Goal: Task Accomplishment & Management: Manage account settings

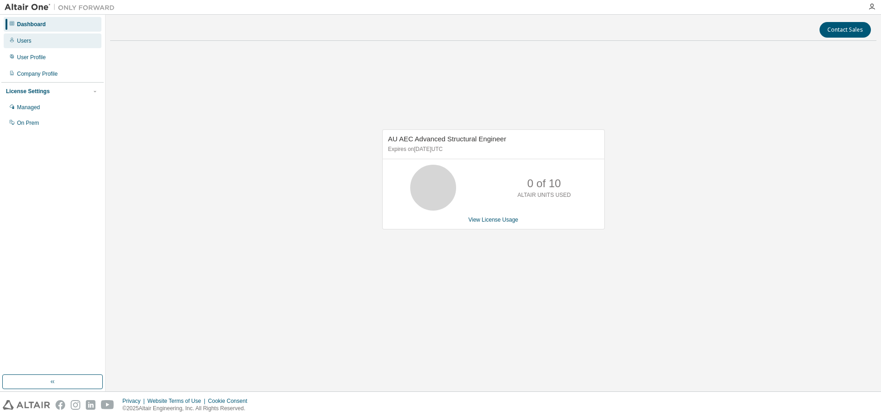
click at [55, 45] on div "Users" at bounding box center [53, 40] width 98 height 15
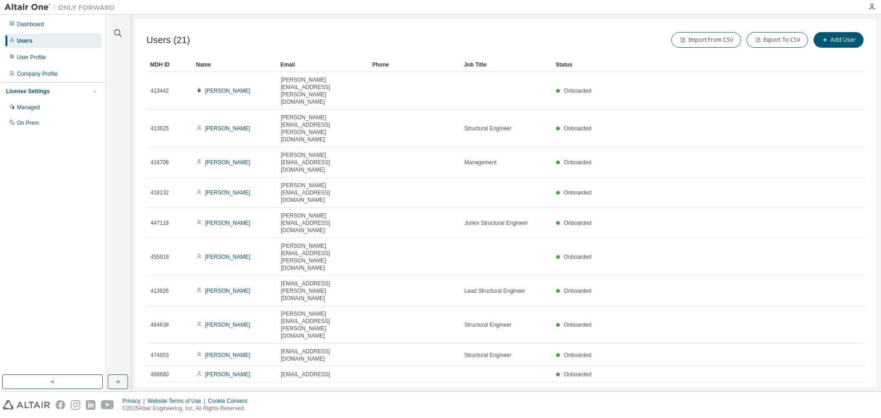
drag, startPoint x: 286, startPoint y: 60, endPoint x: 278, endPoint y: 59, distance: 7.9
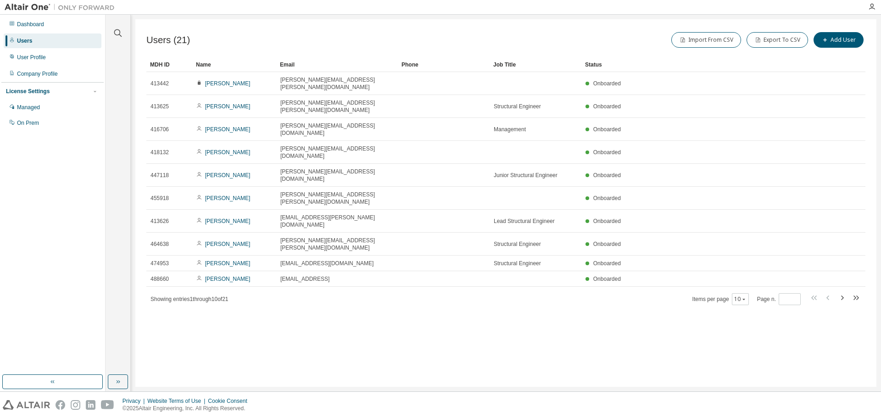
drag, startPoint x: 368, startPoint y: 61, endPoint x: 397, endPoint y: 61, distance: 29.8
drag, startPoint x: 490, startPoint y: 57, endPoint x: 478, endPoint y: 59, distance: 13.0
click at [478, 59] on div "Users (21) Import From CSV Export To CSV Add User Clear Load Save Save As Field…" at bounding box center [505, 167] width 719 height 275
click at [856, 292] on icon "button" at bounding box center [855, 297] width 11 height 11
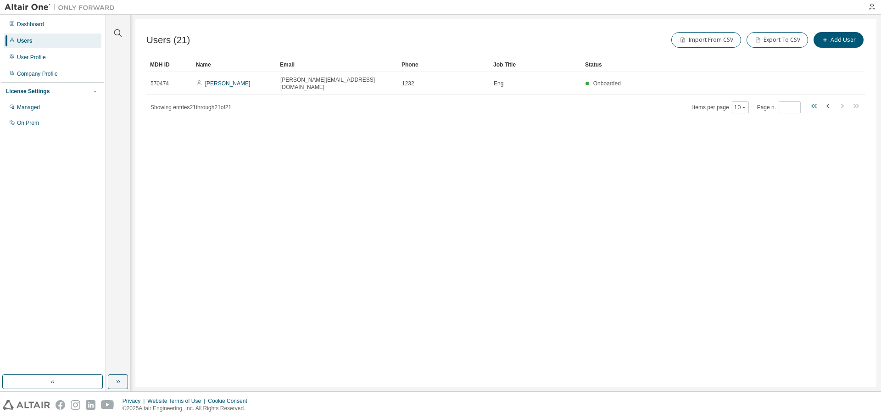
click at [812, 101] on icon "button" at bounding box center [814, 105] width 11 height 11
type input "*"
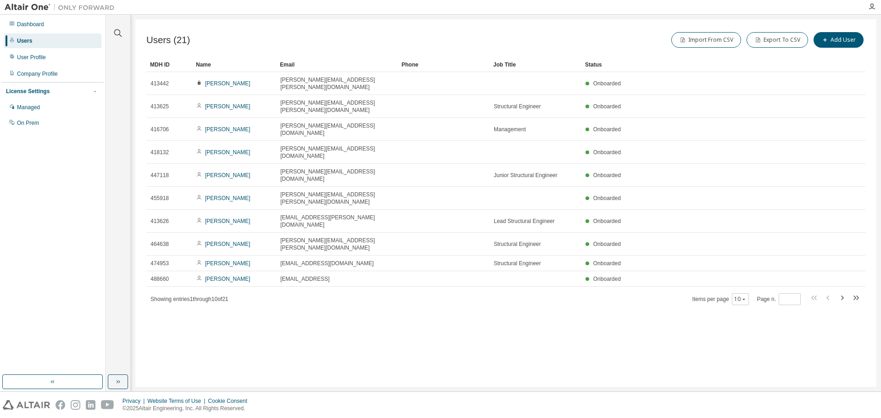
drag, startPoint x: 261, startPoint y: 314, endPoint x: 274, endPoint y: 306, distance: 16.1
click at [261, 314] on div "Users (21) Import From CSV Export To CSV Add User Clear Load Save Save As Field…" at bounding box center [505, 203] width 741 height 368
click at [39, 71] on div "Company Profile" at bounding box center [37, 73] width 41 height 7
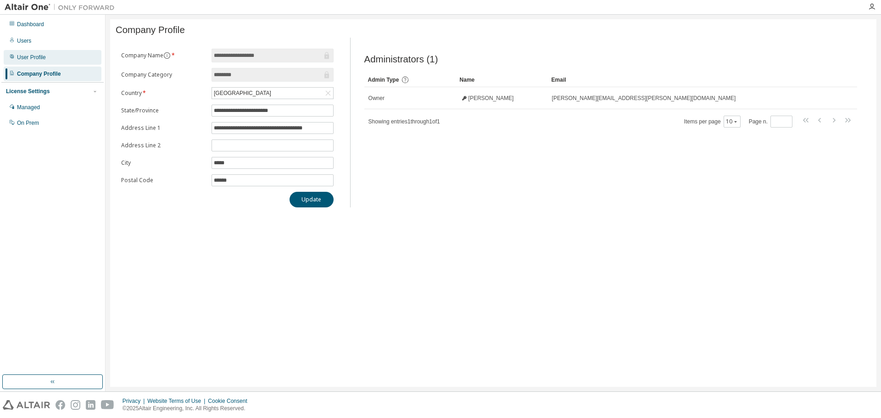
click at [36, 60] on div "User Profile" at bounding box center [31, 57] width 29 height 7
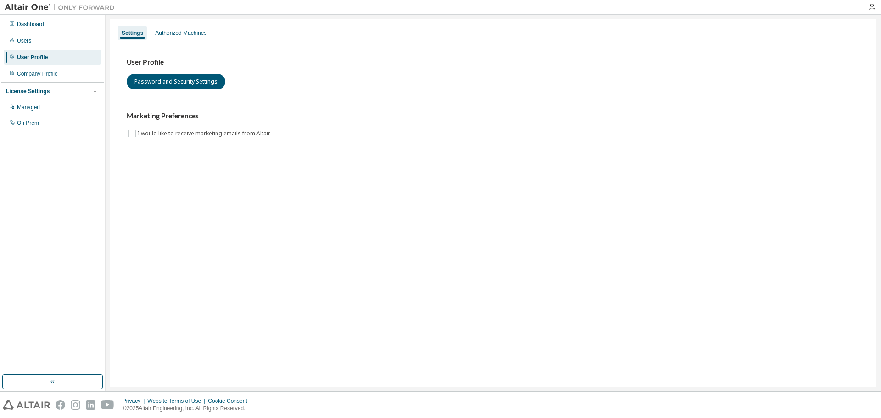
click at [41, 88] on div "License Settings" at bounding box center [28, 91] width 44 height 7
click at [39, 90] on div "License Settings" at bounding box center [28, 91] width 44 height 7
click at [40, 105] on div "Managed" at bounding box center [28, 107] width 23 height 7
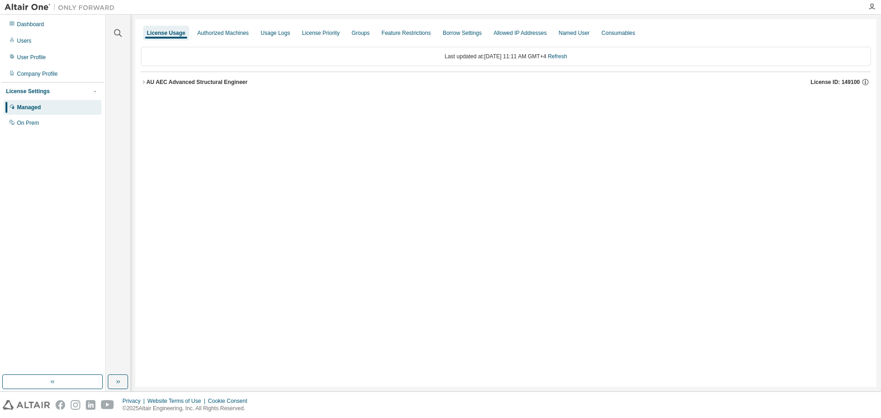
click at [144, 81] on icon "button" at bounding box center [144, 82] width 6 height 6
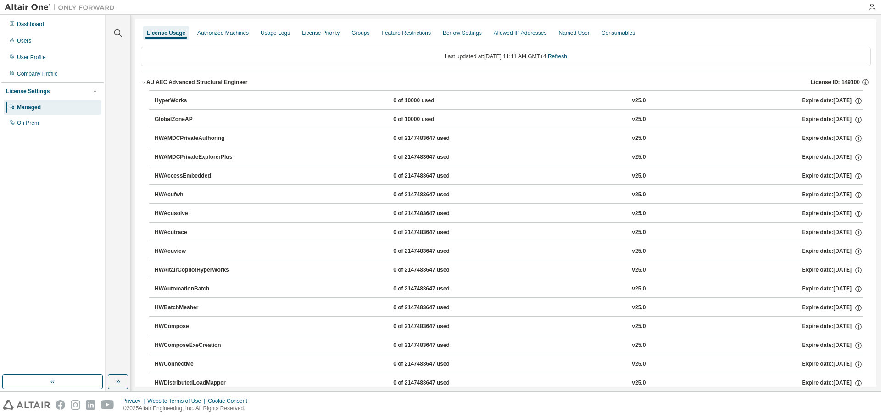
click at [144, 81] on icon "button" at bounding box center [144, 82] width 6 height 6
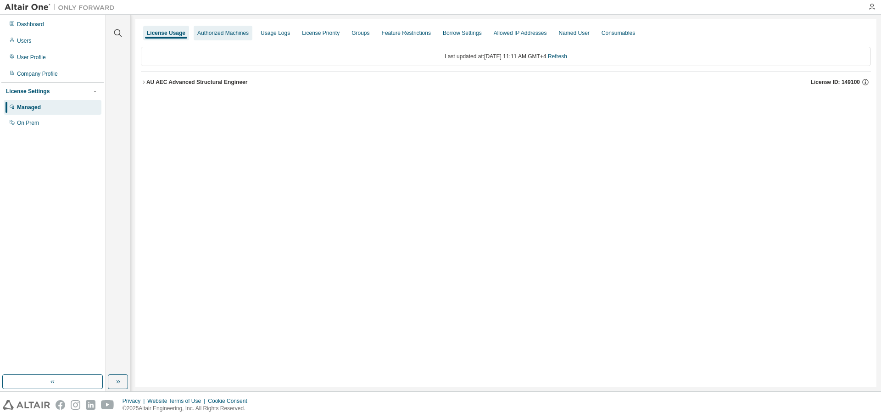
click at [240, 34] on div "Authorized Machines" at bounding box center [222, 32] width 51 height 7
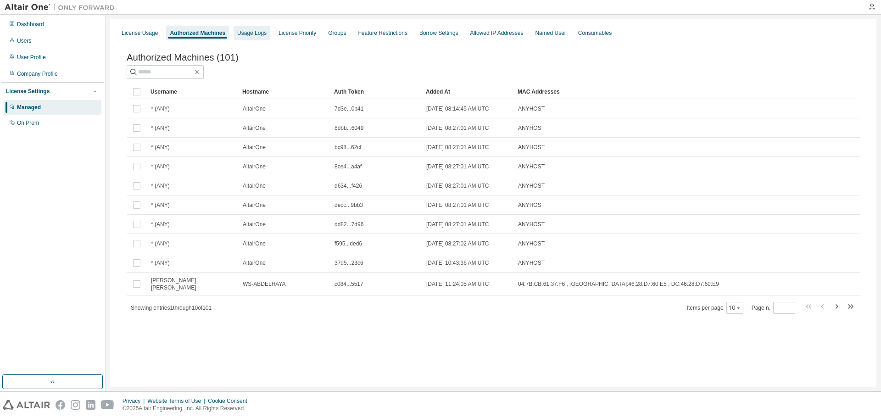
click at [241, 33] on div "Usage Logs" at bounding box center [251, 32] width 29 height 7
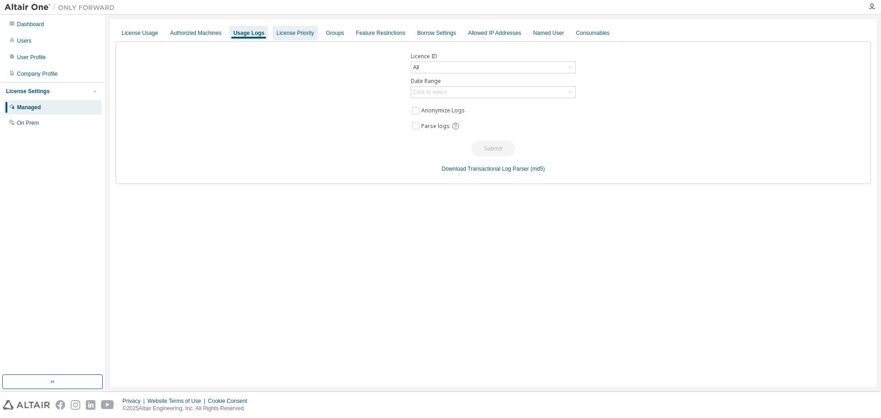
click at [294, 36] on div "License Priority" at bounding box center [295, 32] width 38 height 7
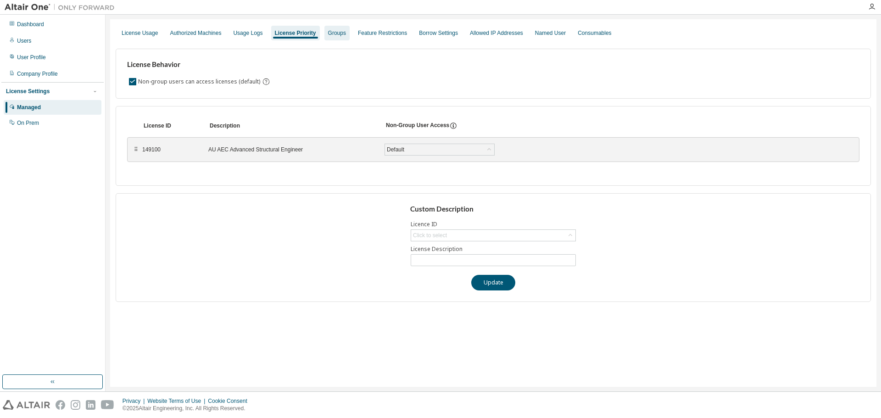
click at [340, 34] on div "Groups" at bounding box center [337, 32] width 18 height 7
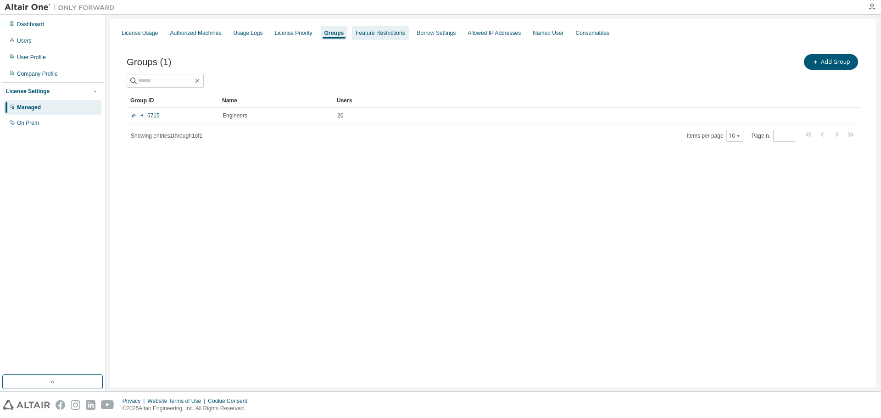
click at [377, 30] on div "Feature Restrictions" at bounding box center [380, 32] width 49 height 7
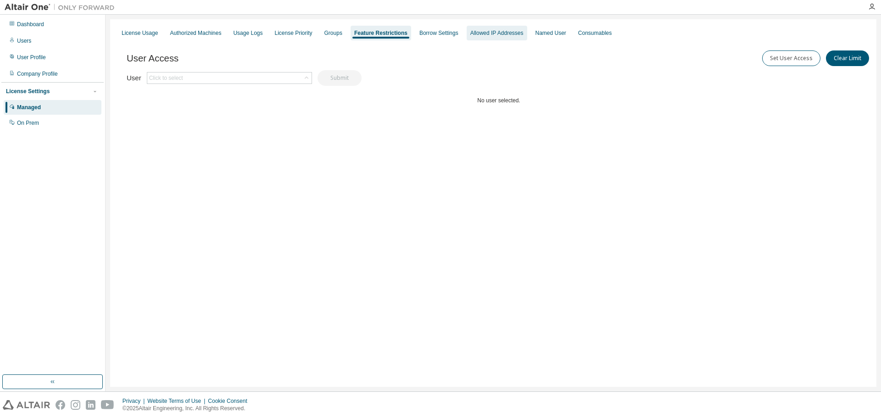
click at [493, 28] on div "Allowed IP Addresses" at bounding box center [497, 33] width 61 height 15
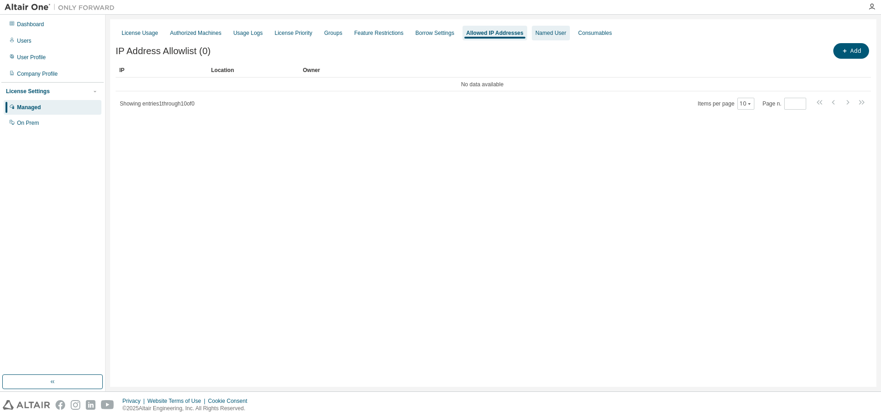
click at [557, 31] on div "Named User" at bounding box center [550, 32] width 31 height 7
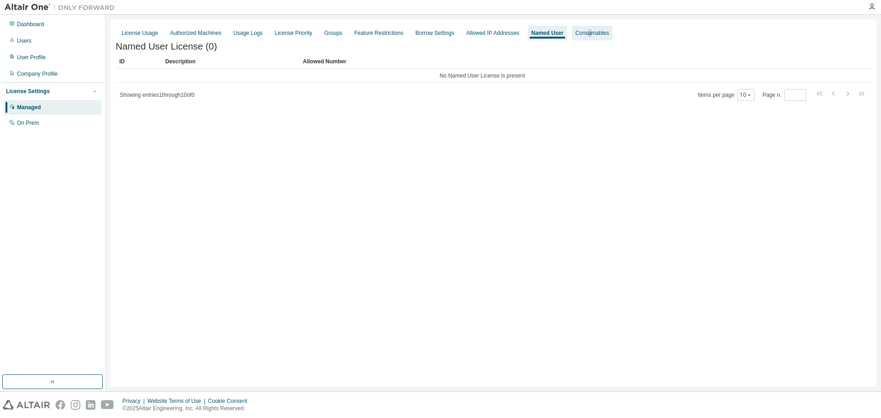
click at [605, 28] on div "Consumables" at bounding box center [592, 33] width 41 height 15
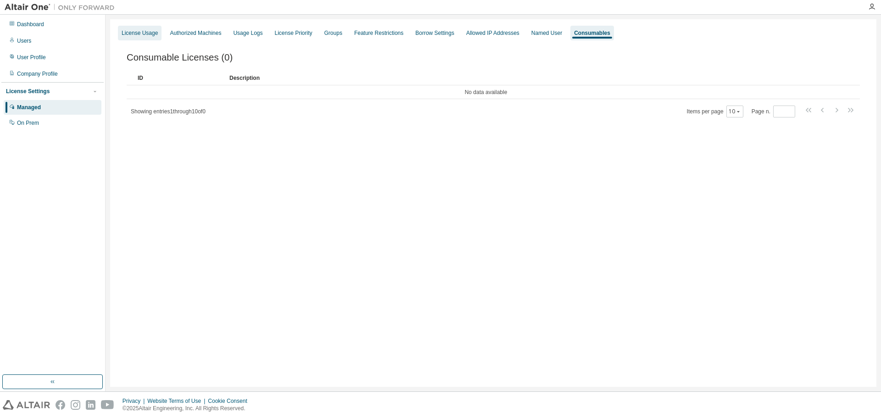
click at [145, 29] on div "License Usage" at bounding box center [140, 33] width 44 height 15
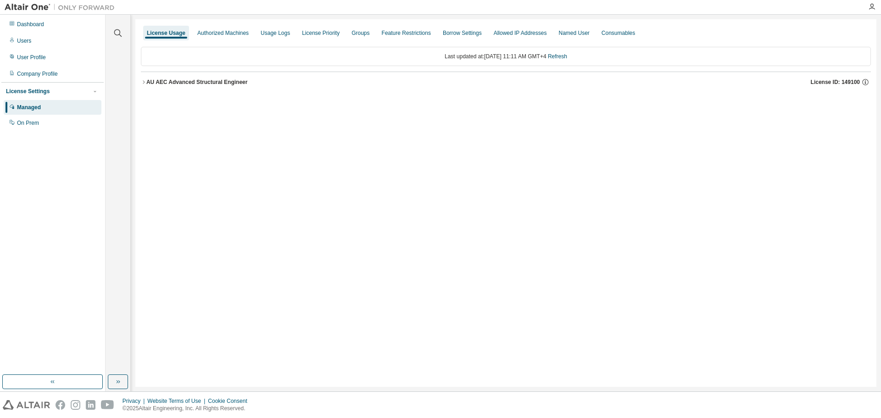
click at [39, 102] on div "Managed" at bounding box center [53, 107] width 98 height 15
click at [39, 120] on div "On Prem" at bounding box center [28, 122] width 22 height 7
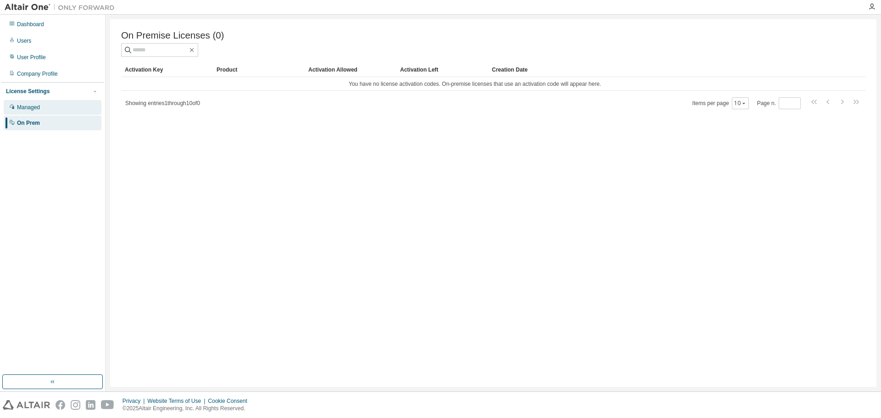
click at [42, 106] on div "Managed" at bounding box center [53, 107] width 98 height 15
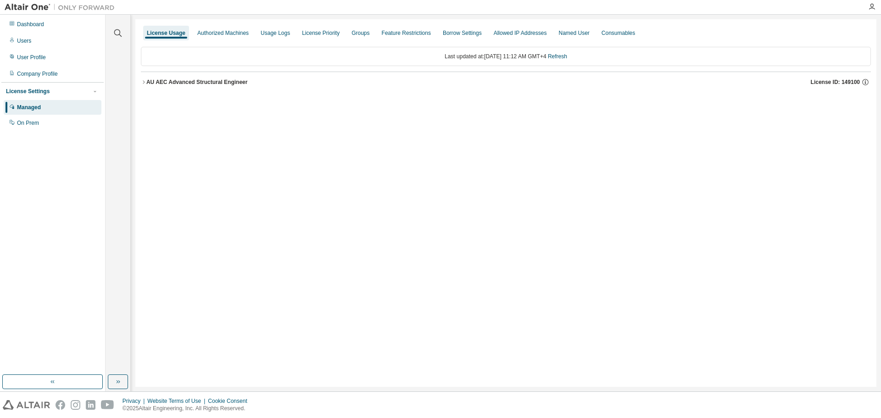
click at [140, 84] on div "License Usage Authorized Machines Usage Logs License Priority Groups Feature Re…" at bounding box center [505, 203] width 741 height 368
click at [144, 84] on icon "button" at bounding box center [144, 82] width 6 height 6
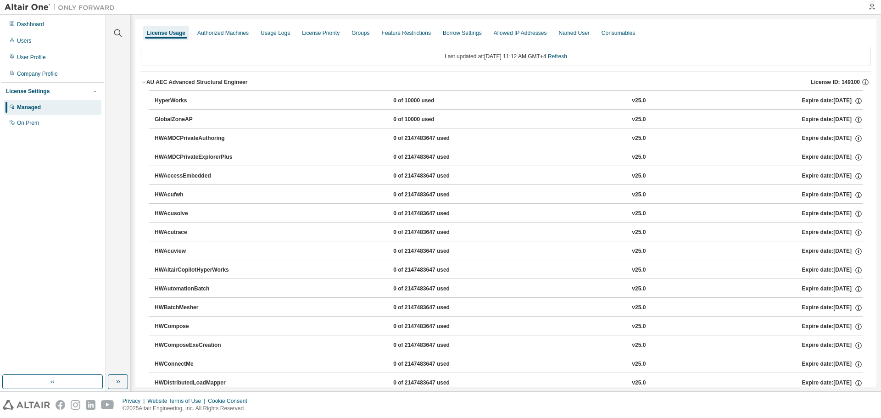
click at [717, 25] on div "License Usage Authorized Machines Usage Logs License Priority Groups Feature Re…" at bounding box center [506, 33] width 730 height 17
click at [342, 61] on div "Last updated at: Mon 2025-09-01 11:12 AM GMT+4 Refresh" at bounding box center [506, 56] width 730 height 19
click at [38, 29] on div "Dashboard" at bounding box center [53, 24] width 98 height 15
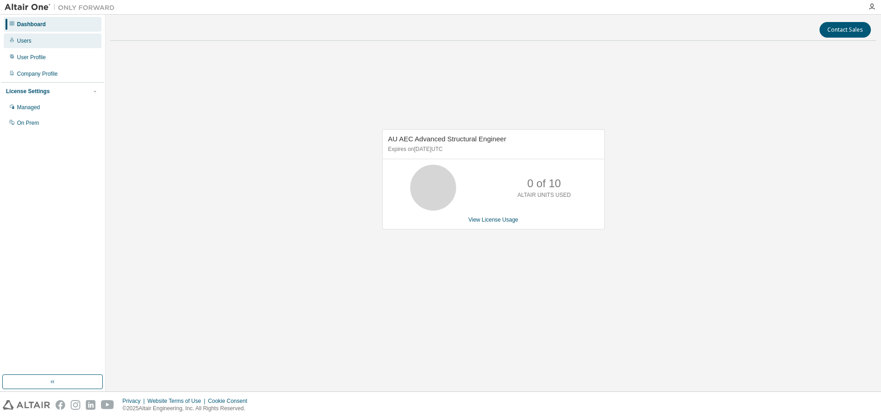
click at [37, 46] on div "Users" at bounding box center [53, 40] width 98 height 15
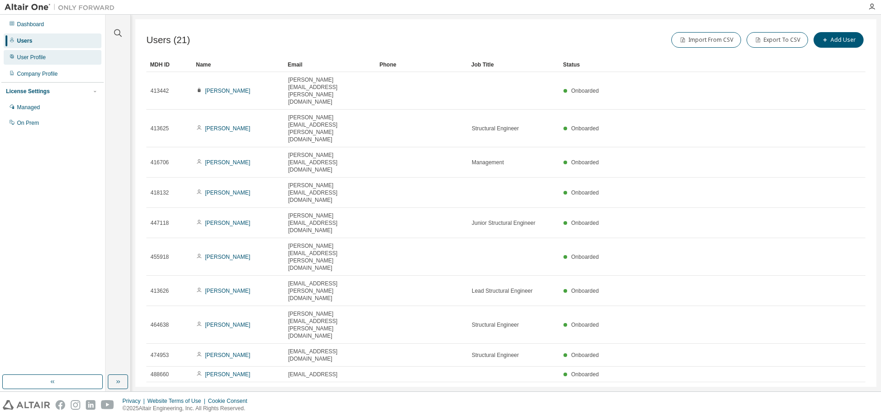
click at [44, 56] on div "User Profile" at bounding box center [31, 57] width 29 height 7
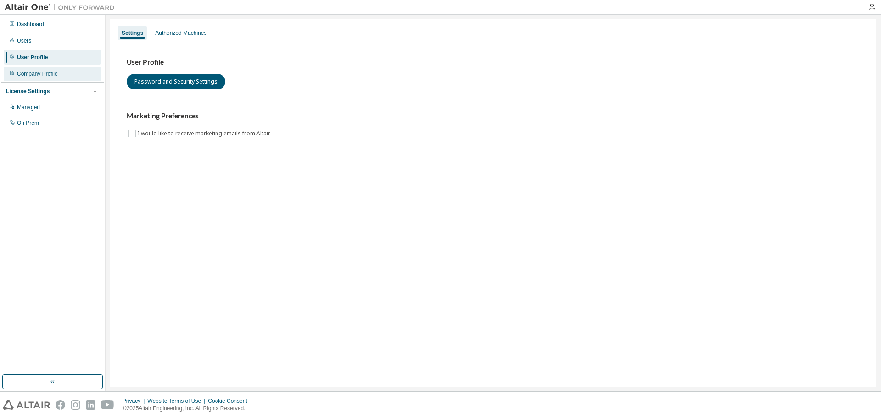
click at [45, 68] on div "Company Profile" at bounding box center [53, 74] width 98 height 15
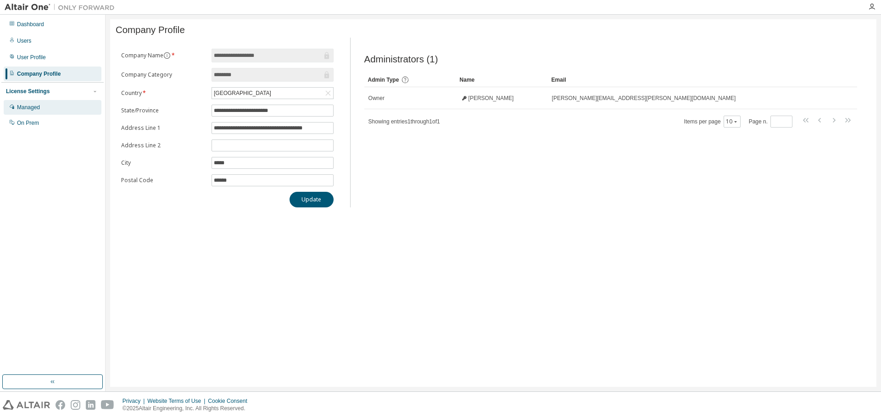
click at [36, 102] on div "Managed" at bounding box center [53, 107] width 98 height 15
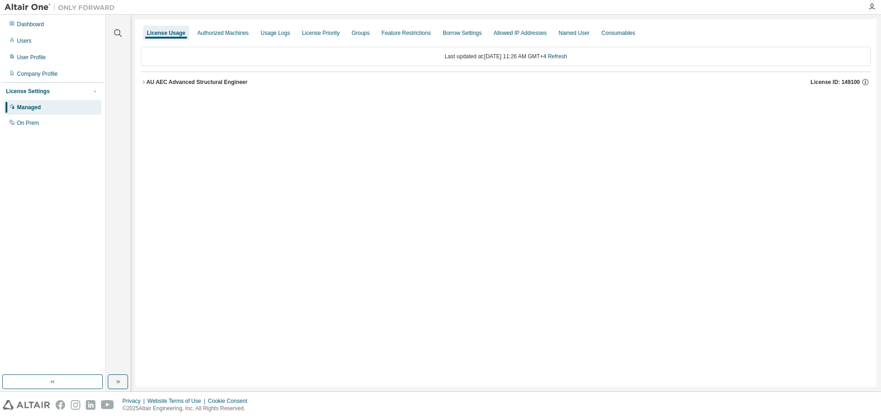
click at [223, 83] on div "AU AEC Advanced Structural Engineer" at bounding box center [196, 81] width 101 height 7
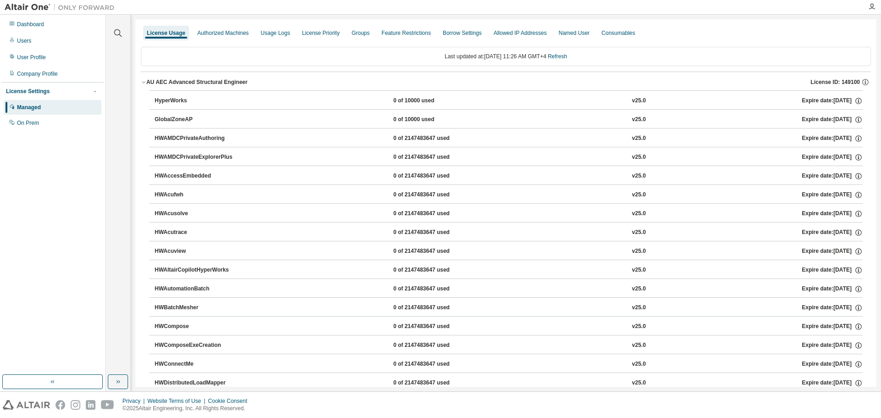
click at [184, 100] on div "HyperWorks" at bounding box center [196, 101] width 83 height 8
click at [183, 99] on div "HyperWorks" at bounding box center [196, 101] width 83 height 8
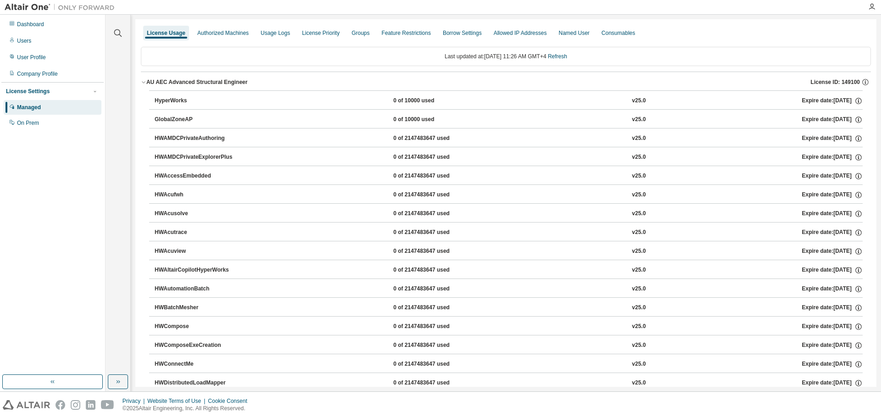
drag, startPoint x: 274, startPoint y: 82, endPoint x: 188, endPoint y: 84, distance: 86.7
click at [188, 84] on div "AU AEC Advanced Structural Engineer License ID: 149100" at bounding box center [508, 82] width 724 height 8
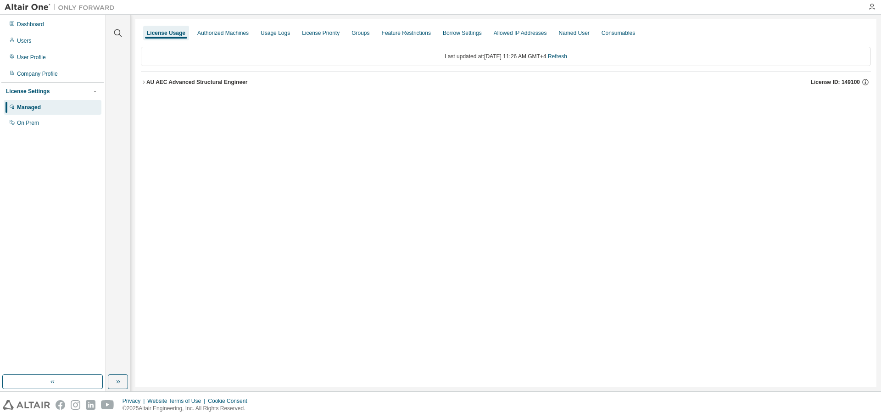
click at [182, 84] on div "AU AEC Advanced Structural Engineer" at bounding box center [196, 81] width 101 height 7
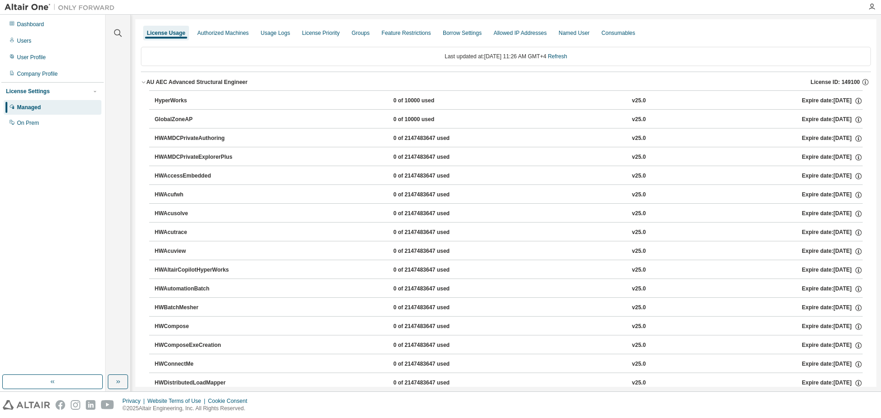
drag, startPoint x: 157, startPoint y: 72, endPoint x: 228, endPoint y: 82, distance: 71.3
click at [226, 82] on button "AU AEC Advanced Structural Engineer License ID: 149100" at bounding box center [506, 82] width 730 height 20
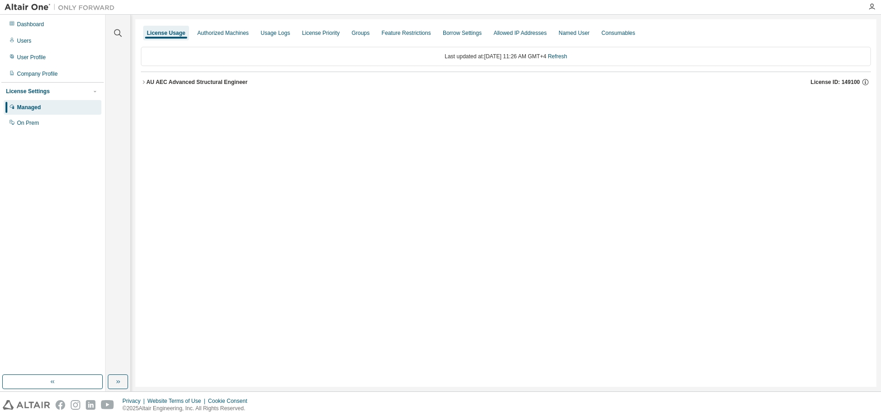
click at [228, 82] on div "AU AEC Advanced Structural Engineer" at bounding box center [196, 81] width 101 height 7
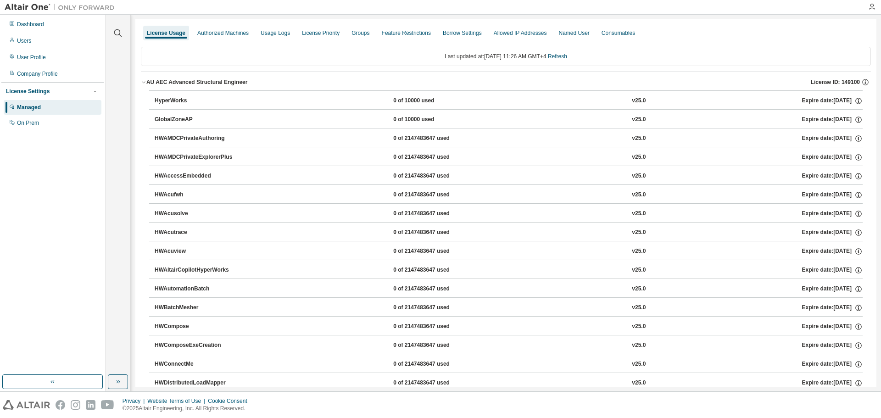
click at [228, 82] on div "AU AEC Advanced Structural Engineer" at bounding box center [196, 81] width 101 height 7
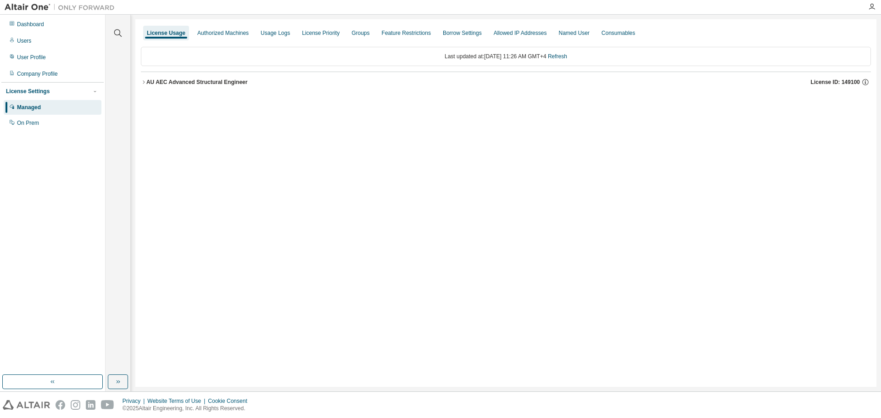
drag, startPoint x: 157, startPoint y: 83, endPoint x: 419, endPoint y: 92, distance: 261.7
click at [267, 85] on div "AU AEC Advanced Structural Engineer License ID: 149100" at bounding box center [508, 82] width 724 height 8
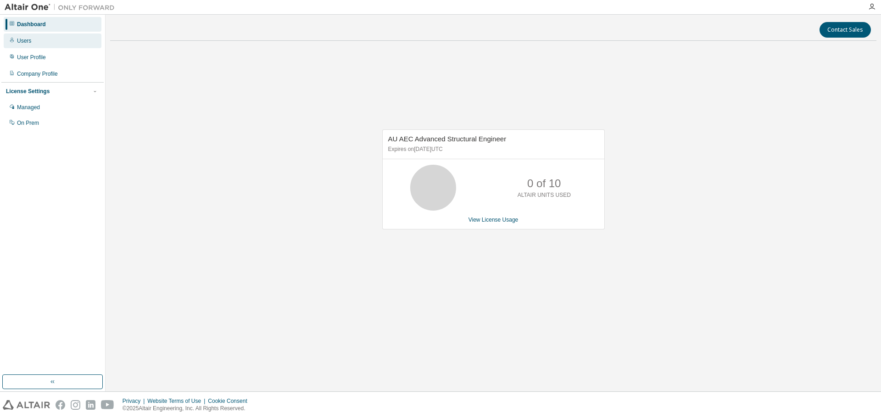
click at [22, 44] on div "Users" at bounding box center [24, 40] width 14 height 7
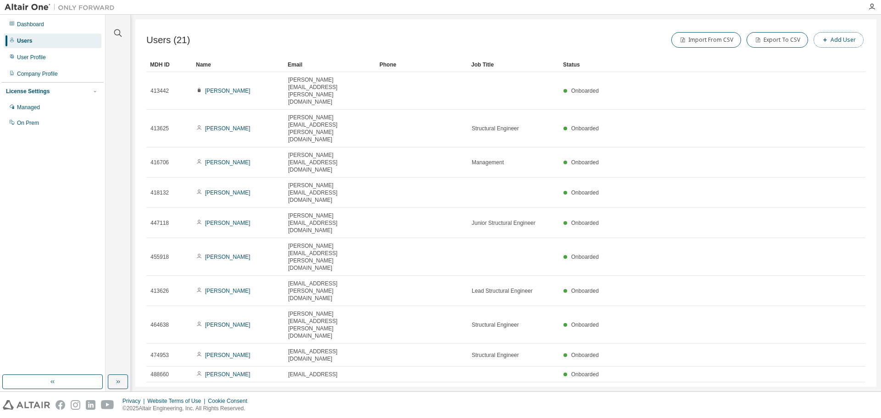
click at [835, 38] on button "Add User" at bounding box center [838, 40] width 50 height 16
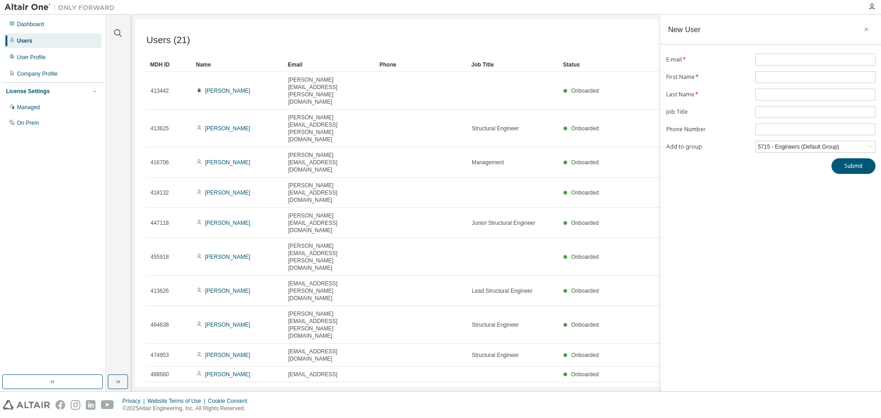
drag, startPoint x: 294, startPoint y: 256, endPoint x: 377, endPoint y: 239, distance: 84.7
click at [295, 256] on div "Users (21) Import From CSV Export To CSV Add User Clear Load Save Save As Field…" at bounding box center [505, 203] width 741 height 368
click at [863, 30] on button "button" at bounding box center [866, 29] width 15 height 15
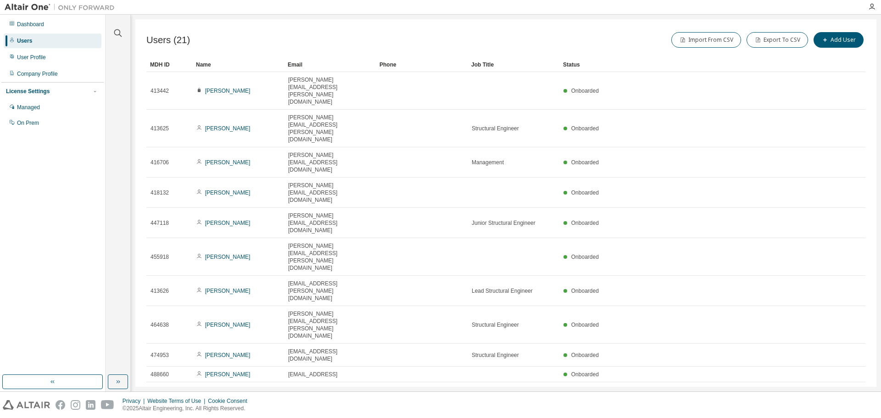
click at [842, 388] on icon "button" at bounding box center [841, 393] width 11 height 11
type input "*"
